Goal: Use online tool/utility: Use online tool/utility

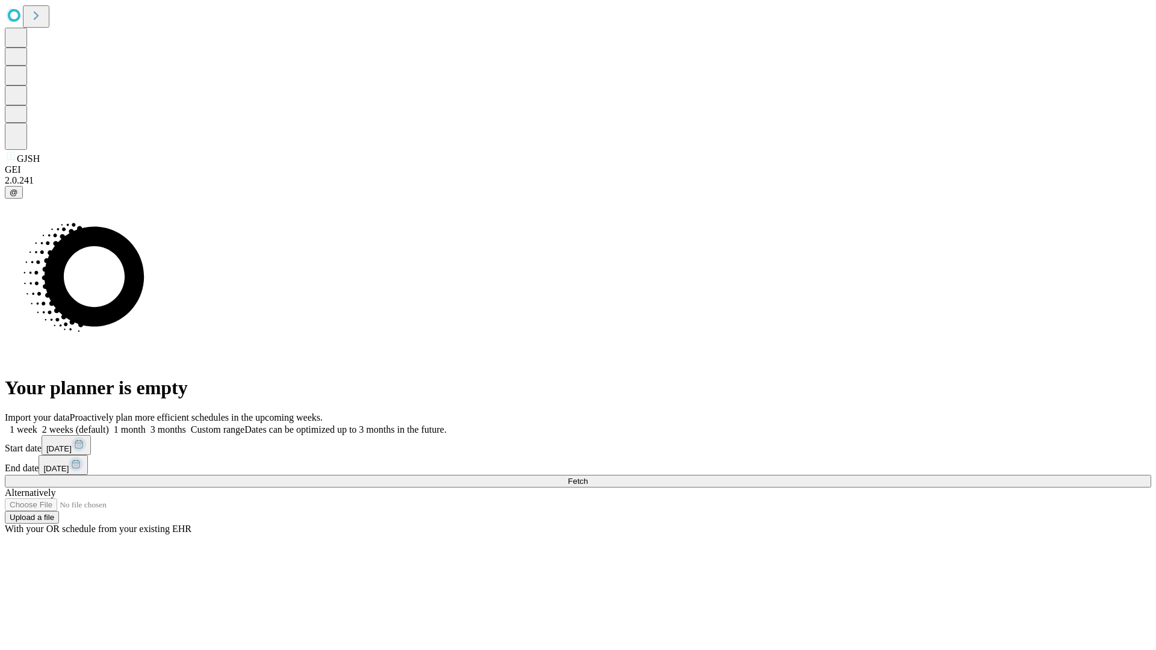
click at [587, 477] on span "Fetch" at bounding box center [578, 481] width 20 height 9
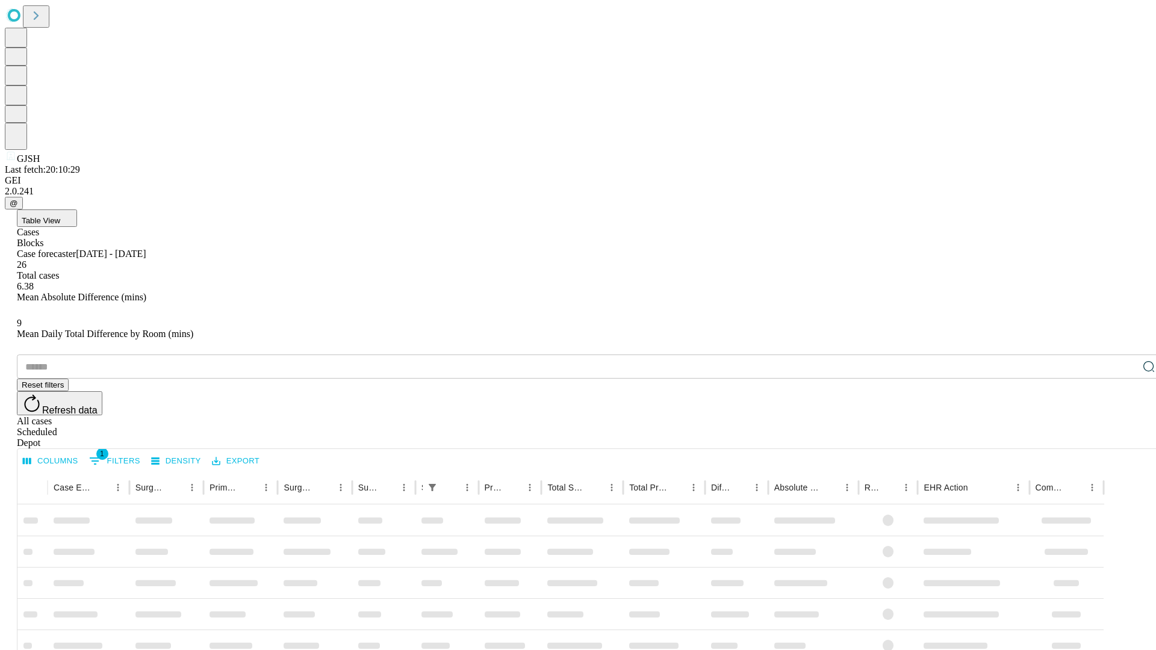
click at [60, 216] on span "Table View" at bounding box center [41, 220] width 39 height 9
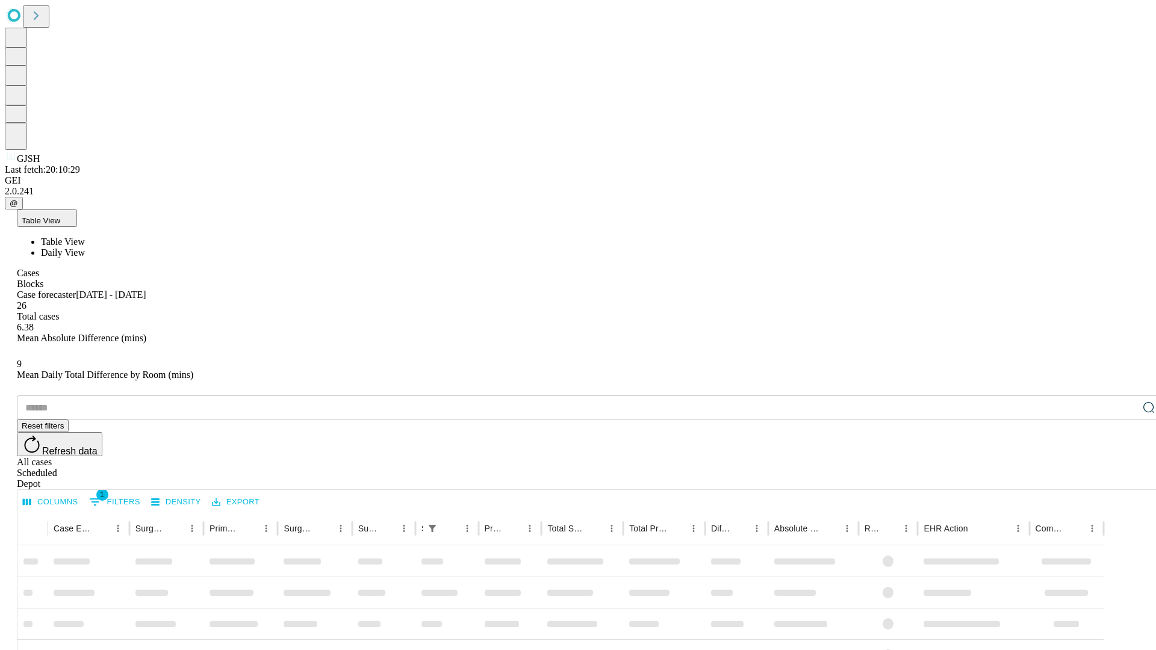
click at [85, 247] on span "Daily View" at bounding box center [63, 252] width 44 height 10
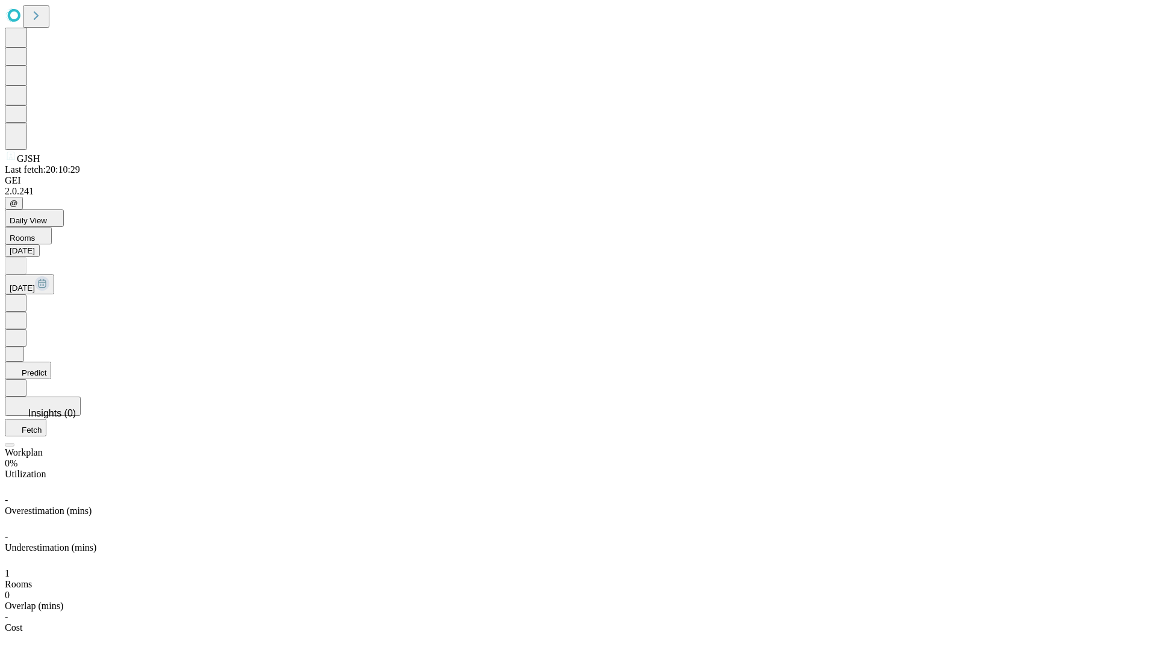
click at [51, 362] on button "Predict" at bounding box center [28, 370] width 46 height 17
